Goal: Navigation & Orientation: Find specific page/section

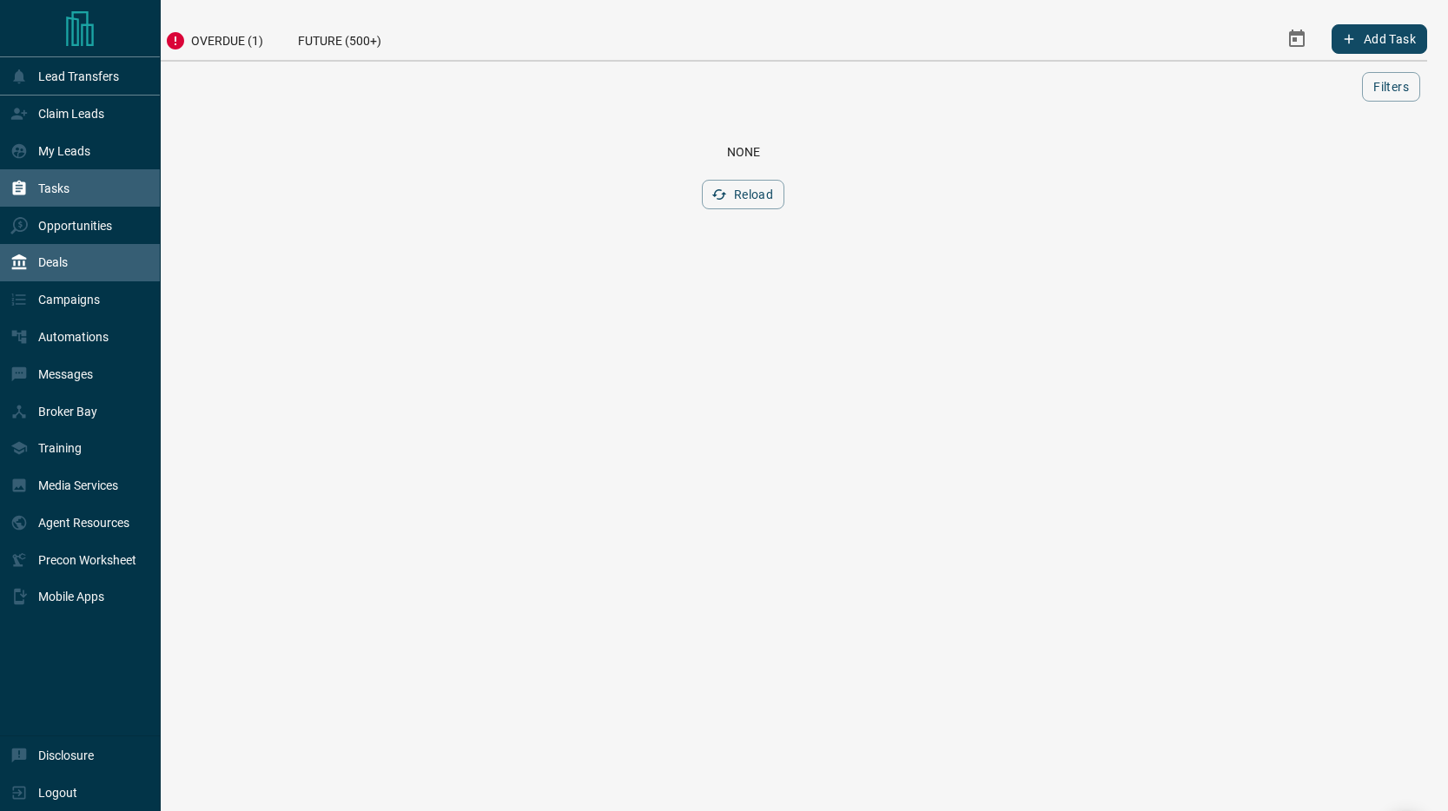
click at [15, 261] on icon at bounding box center [19, 262] width 15 height 16
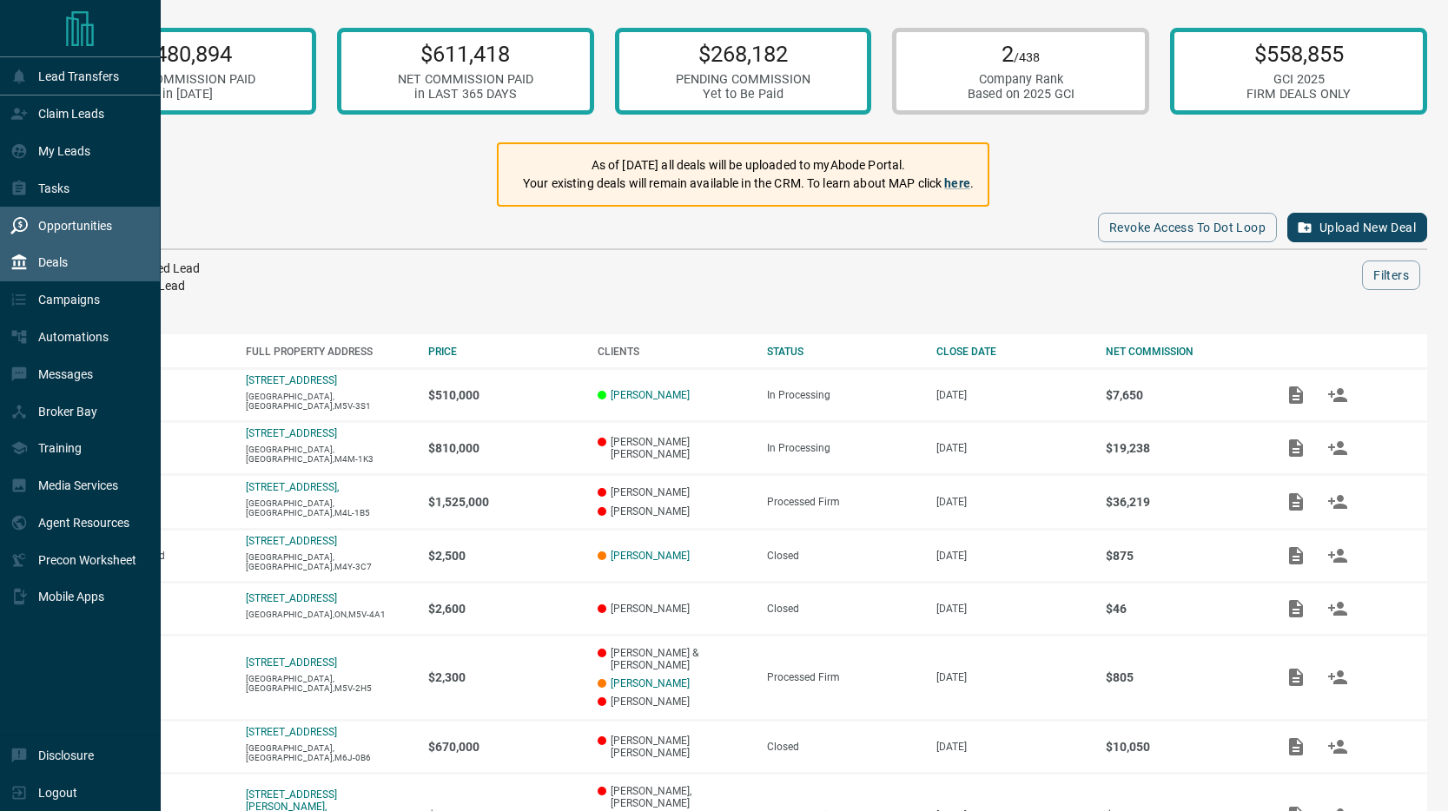
click at [23, 227] on icon at bounding box center [18, 225] width 17 height 17
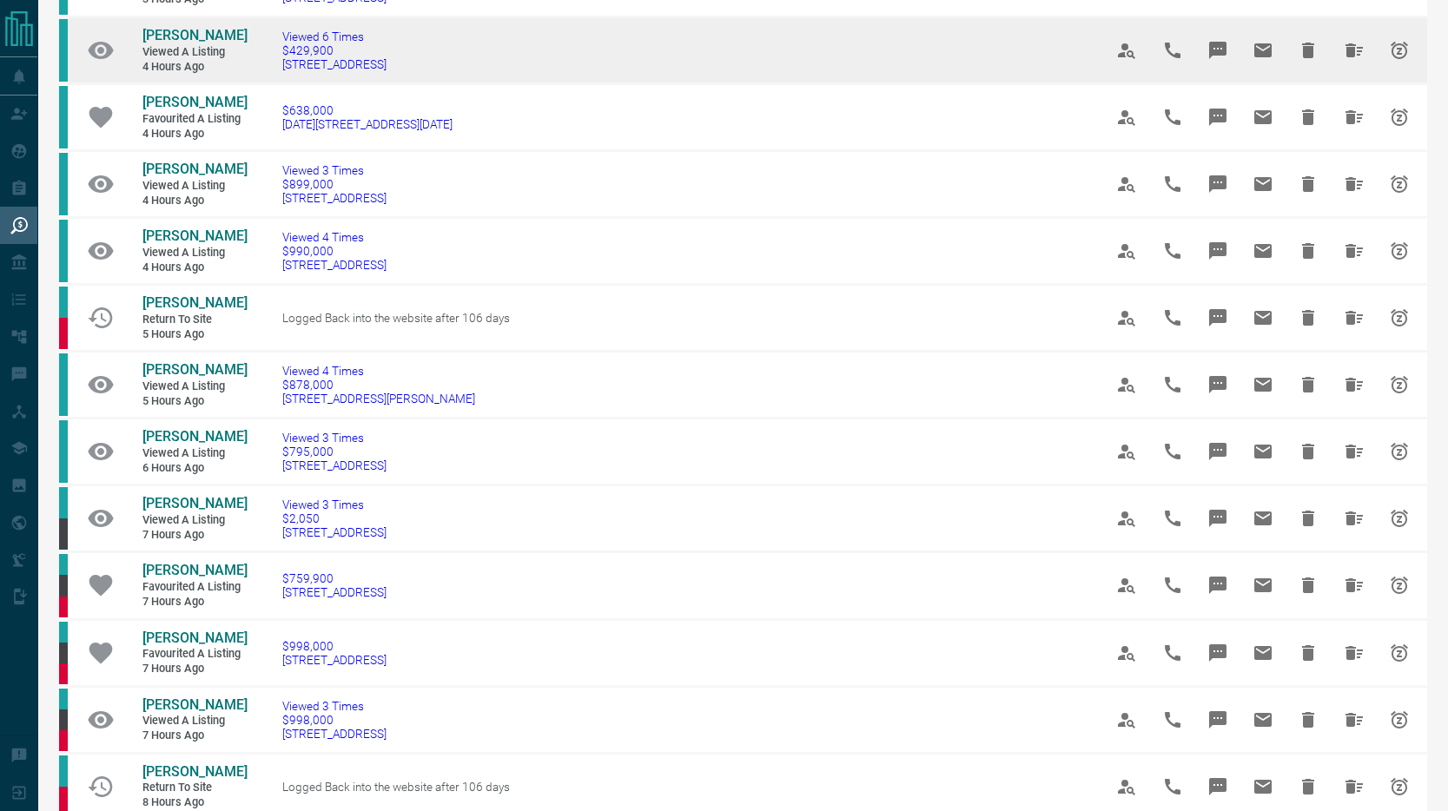
scroll to position [195, 0]
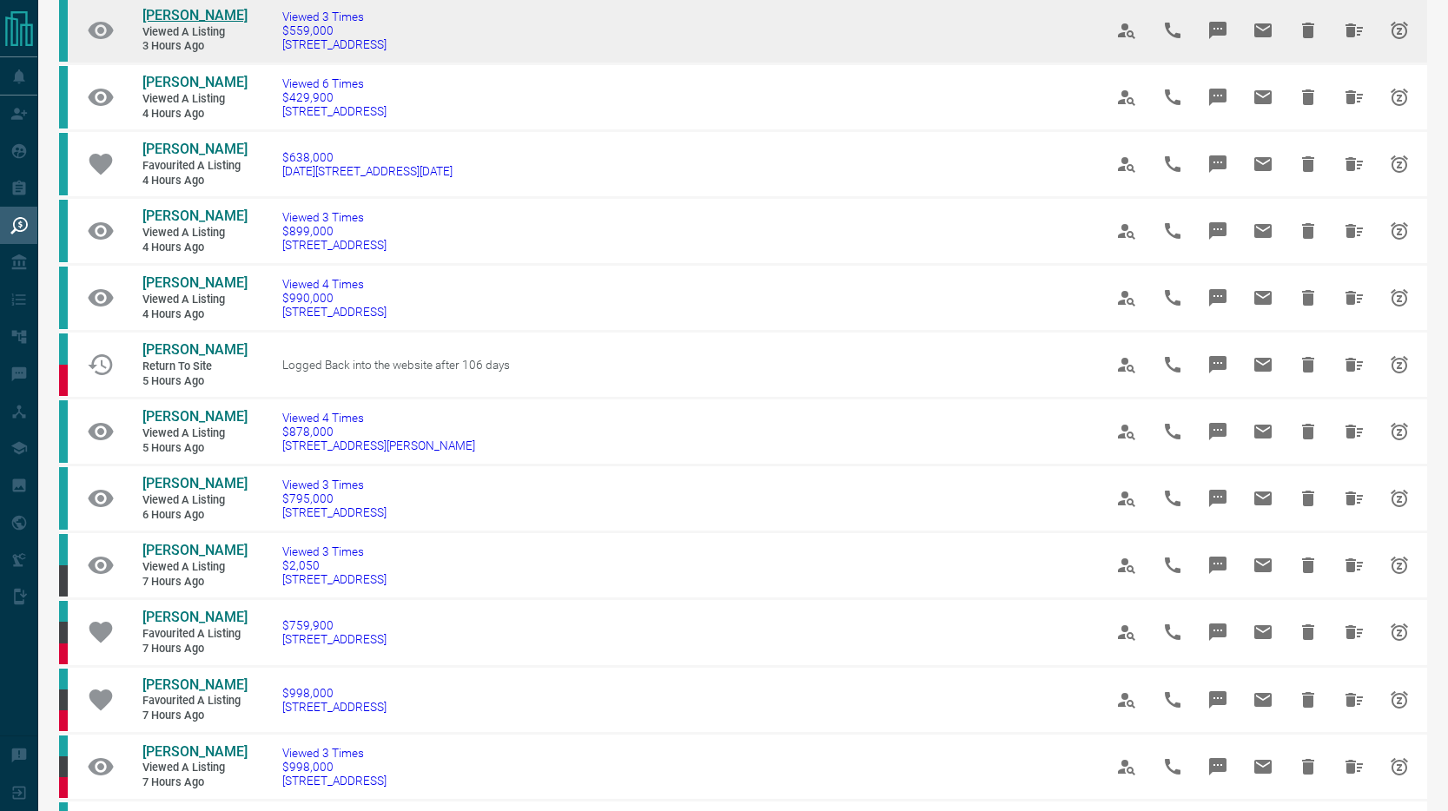
click at [188, 7] on span "[PERSON_NAME]" at bounding box center [194, 15] width 105 height 17
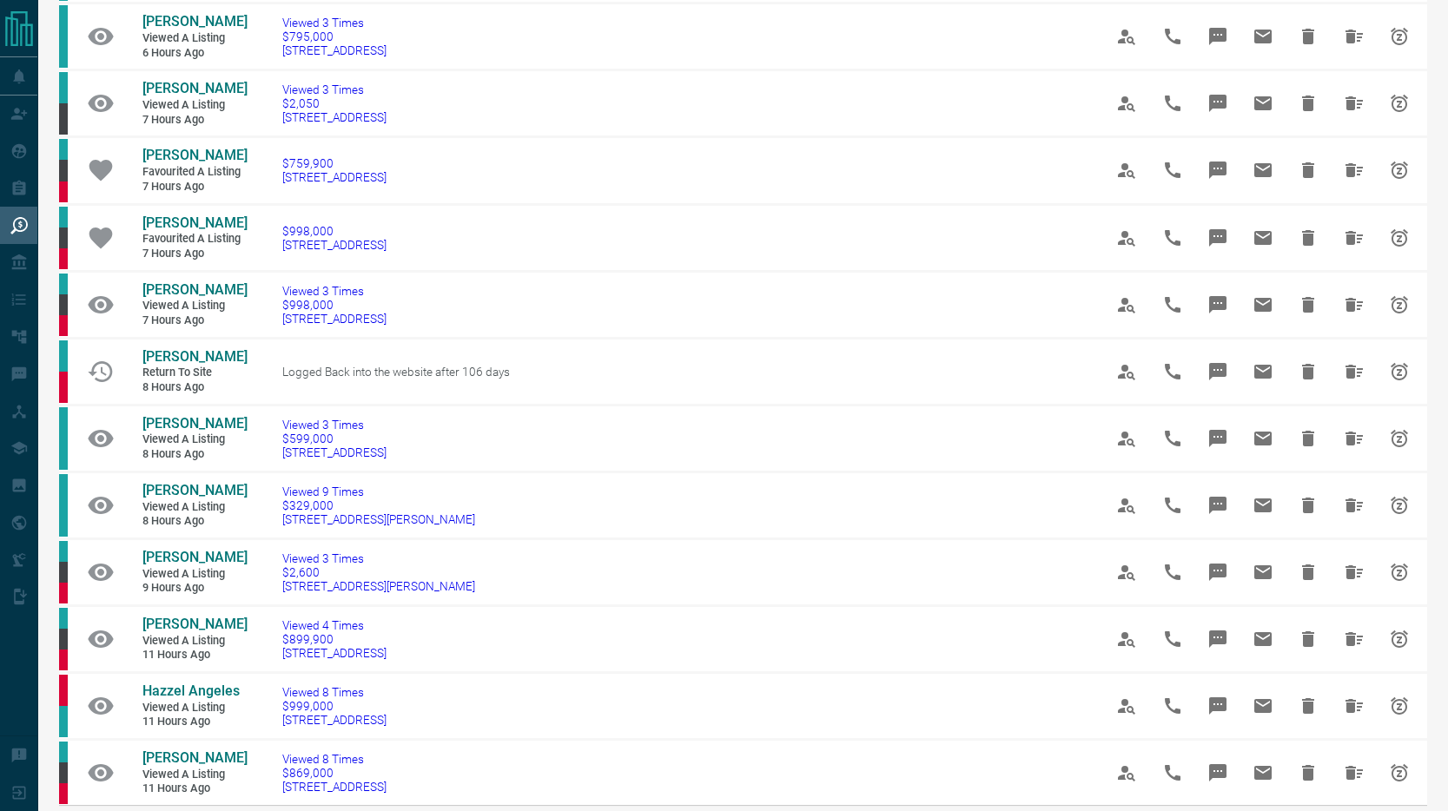
scroll to position [661, 0]
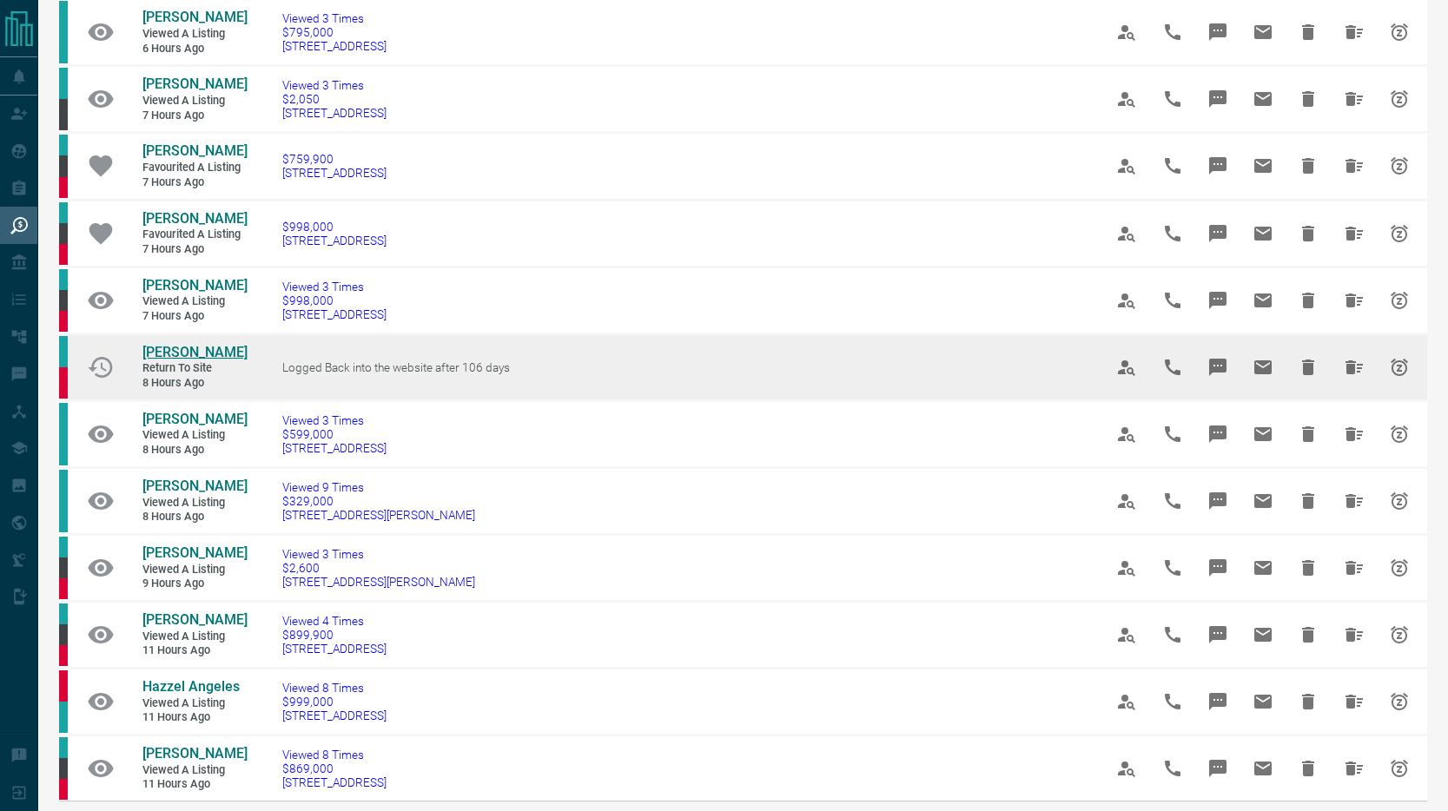
click at [175, 352] on span "[PERSON_NAME]" at bounding box center [194, 352] width 105 height 17
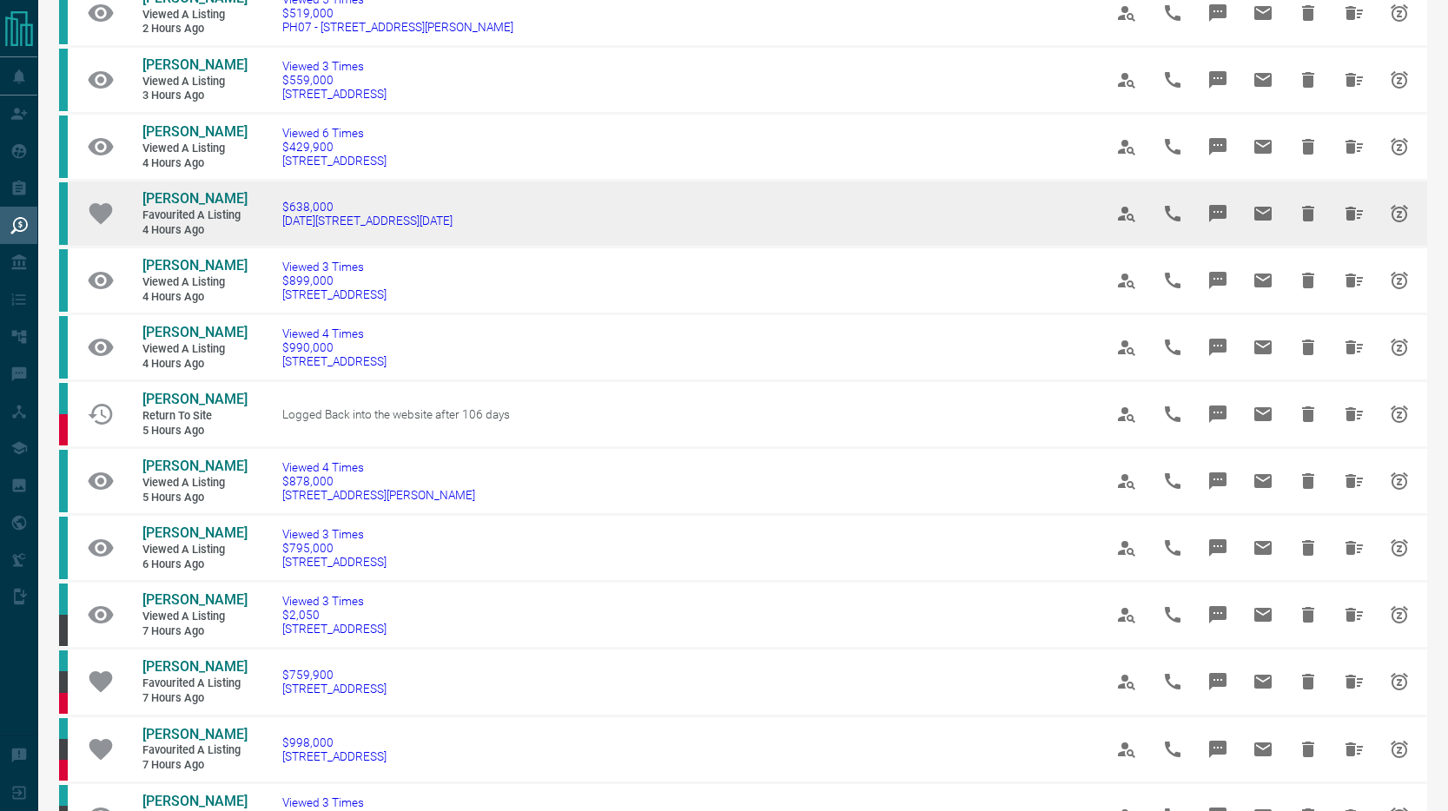
scroll to position [0, 0]
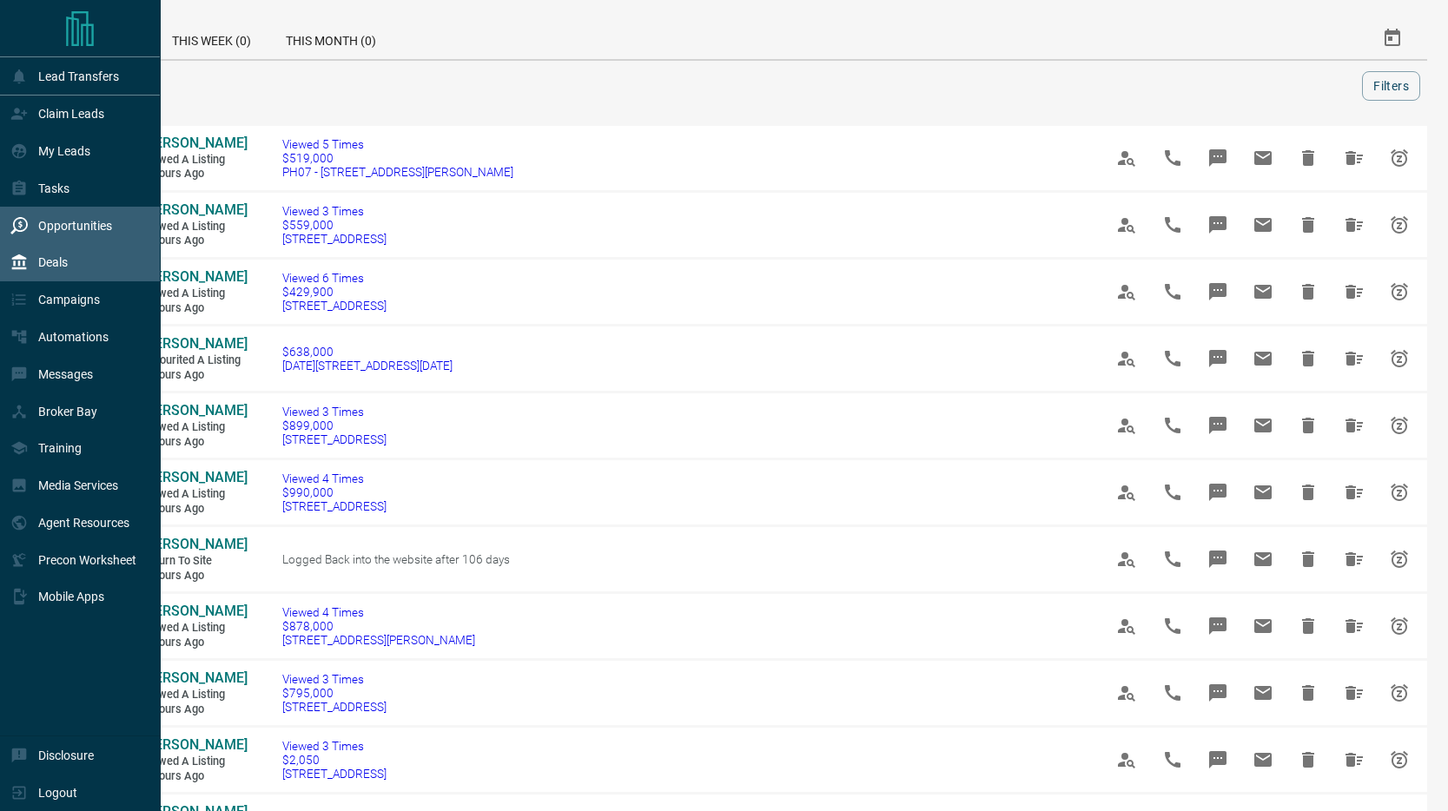
click at [24, 268] on icon at bounding box center [19, 262] width 15 height 16
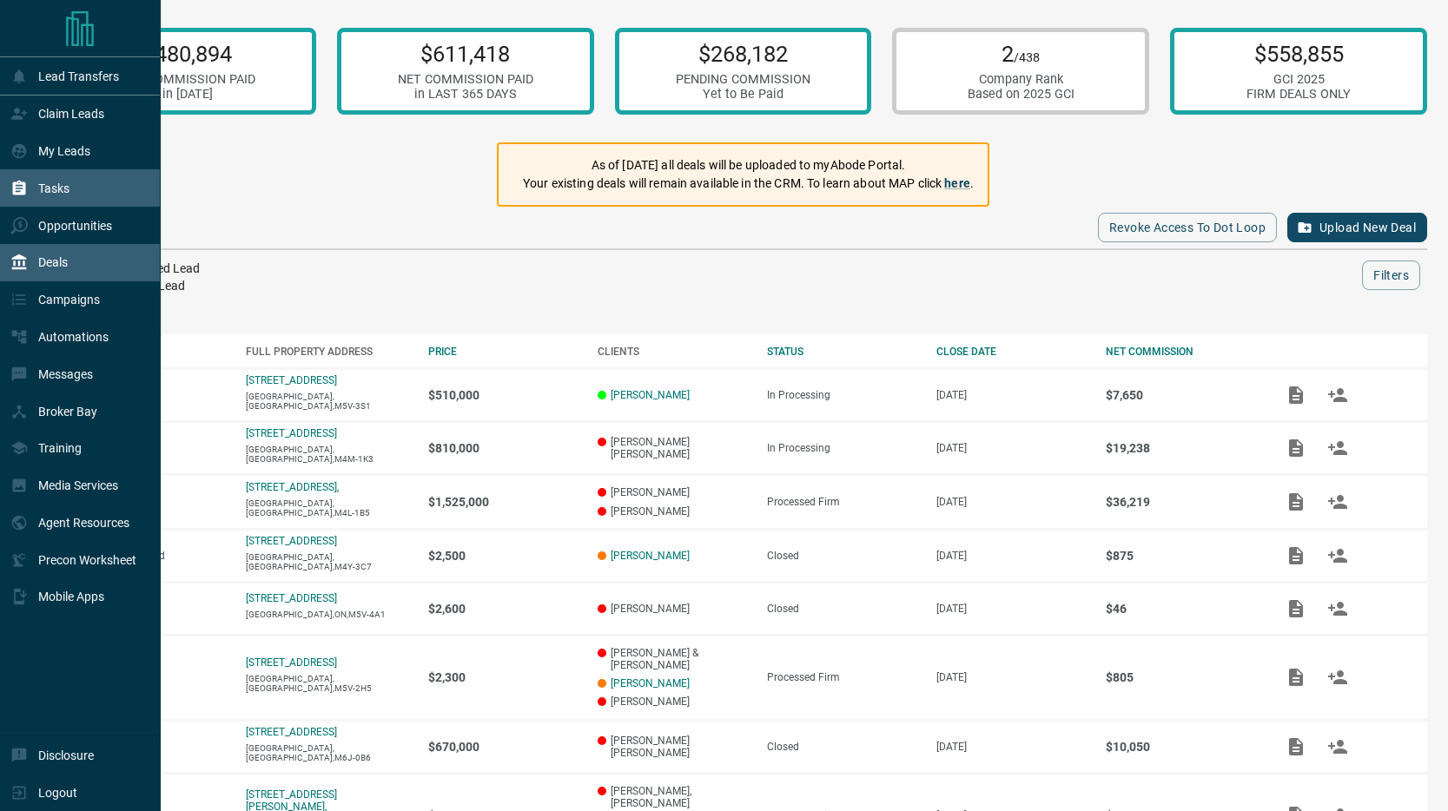
click at [52, 182] on p "Tasks" at bounding box center [53, 189] width 31 height 14
